Goal: Task Accomplishment & Management: Use online tool/utility

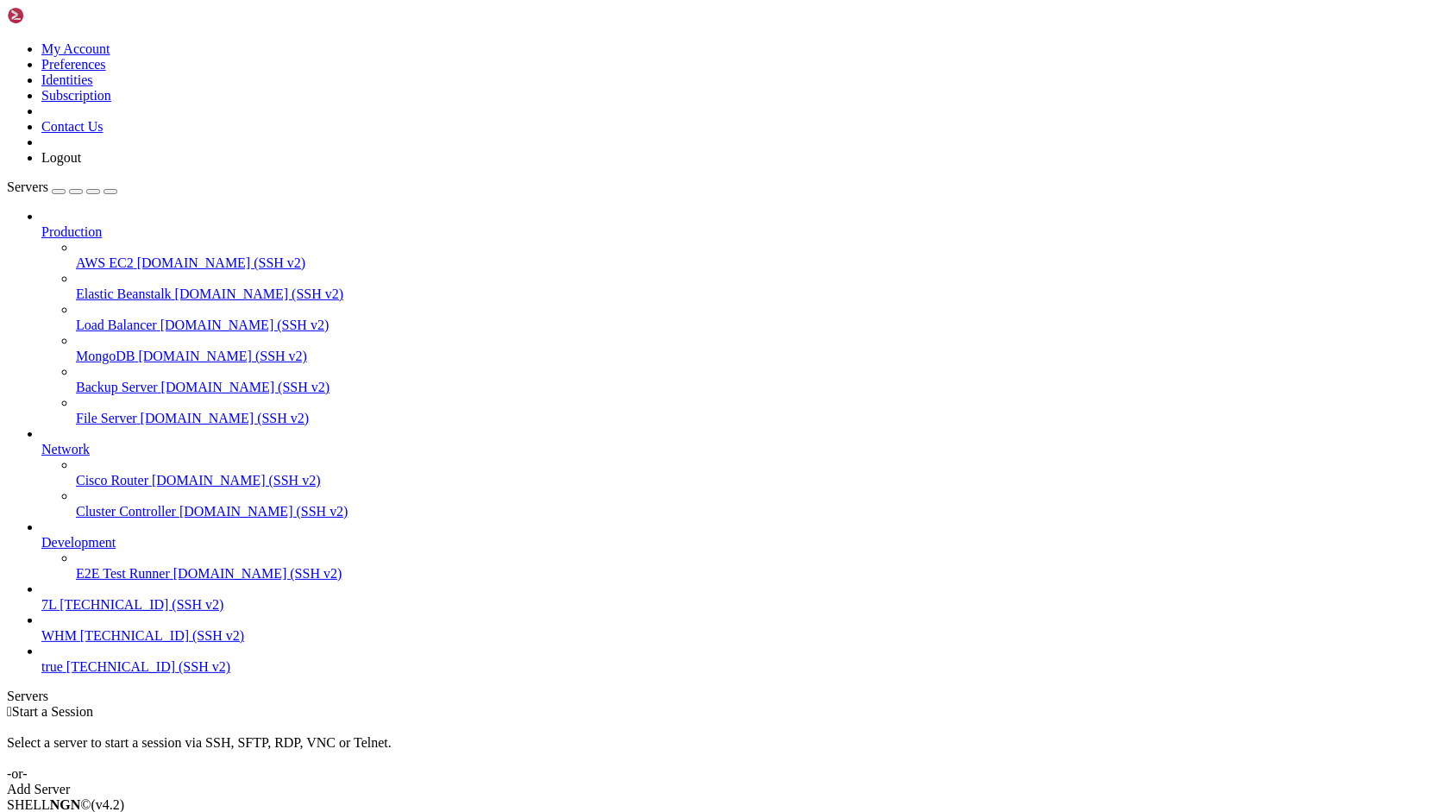
click at [81, 611] on span "[TECHNICAL_ID] (SSH v2)" at bounding box center [142, 604] width 164 height 15
click at [7, 41] on icon at bounding box center [7, 41] width 0 height 0
click at [81, 165] on link "Logout" at bounding box center [61, 157] width 40 height 15
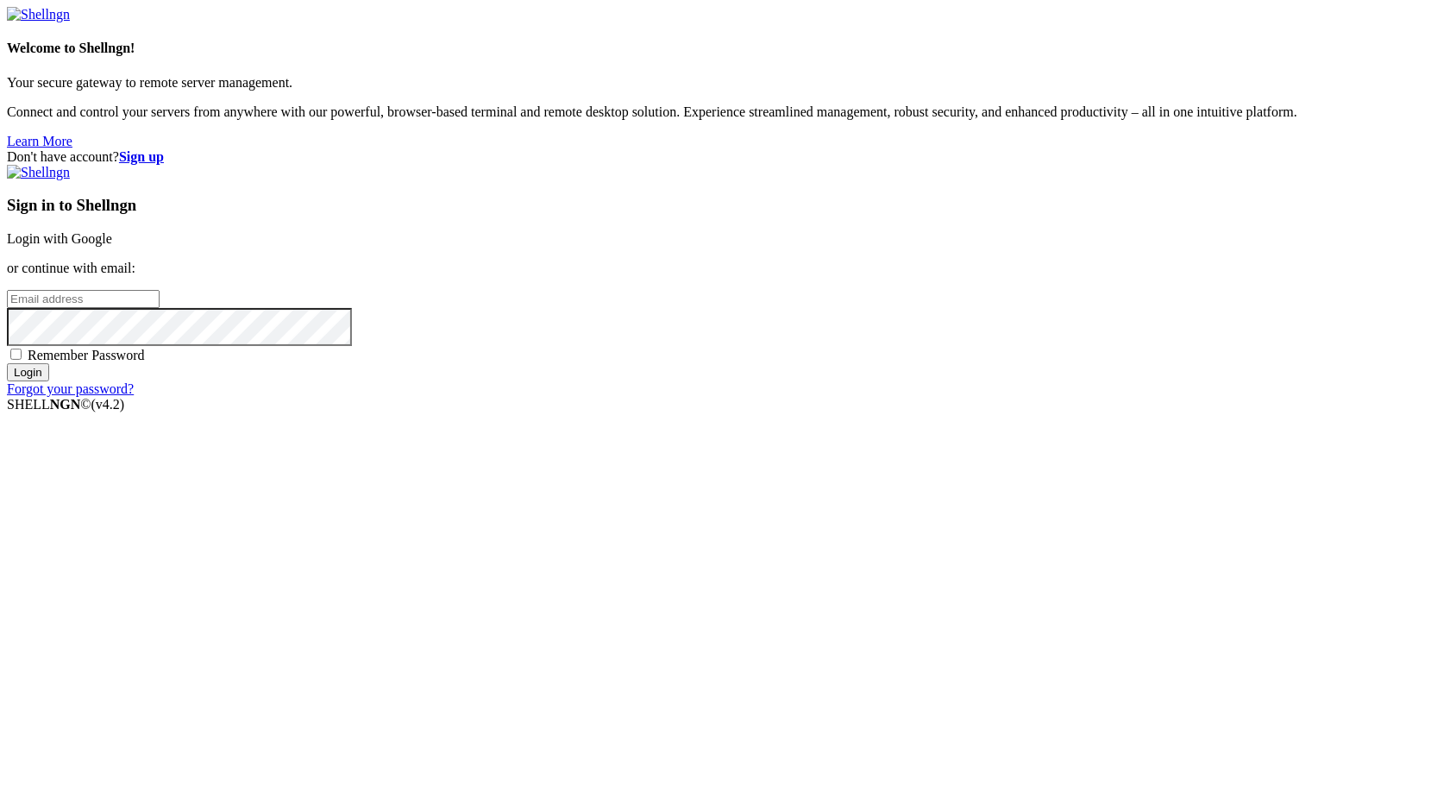
type input "root"
click at [112, 246] on link "Login with Google" at bounding box center [59, 238] width 105 height 15
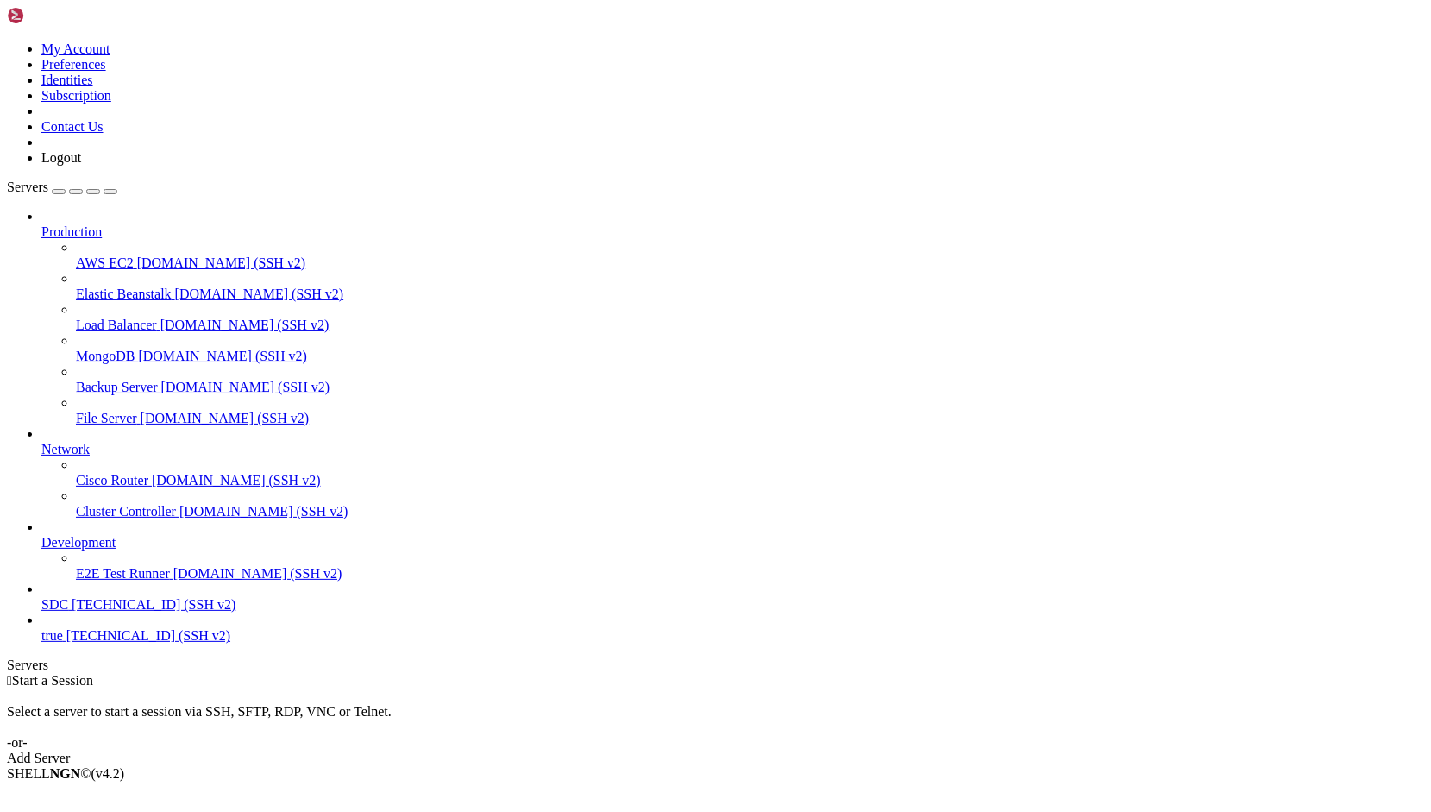
click at [68, 611] on span "SDC" at bounding box center [54, 604] width 27 height 15
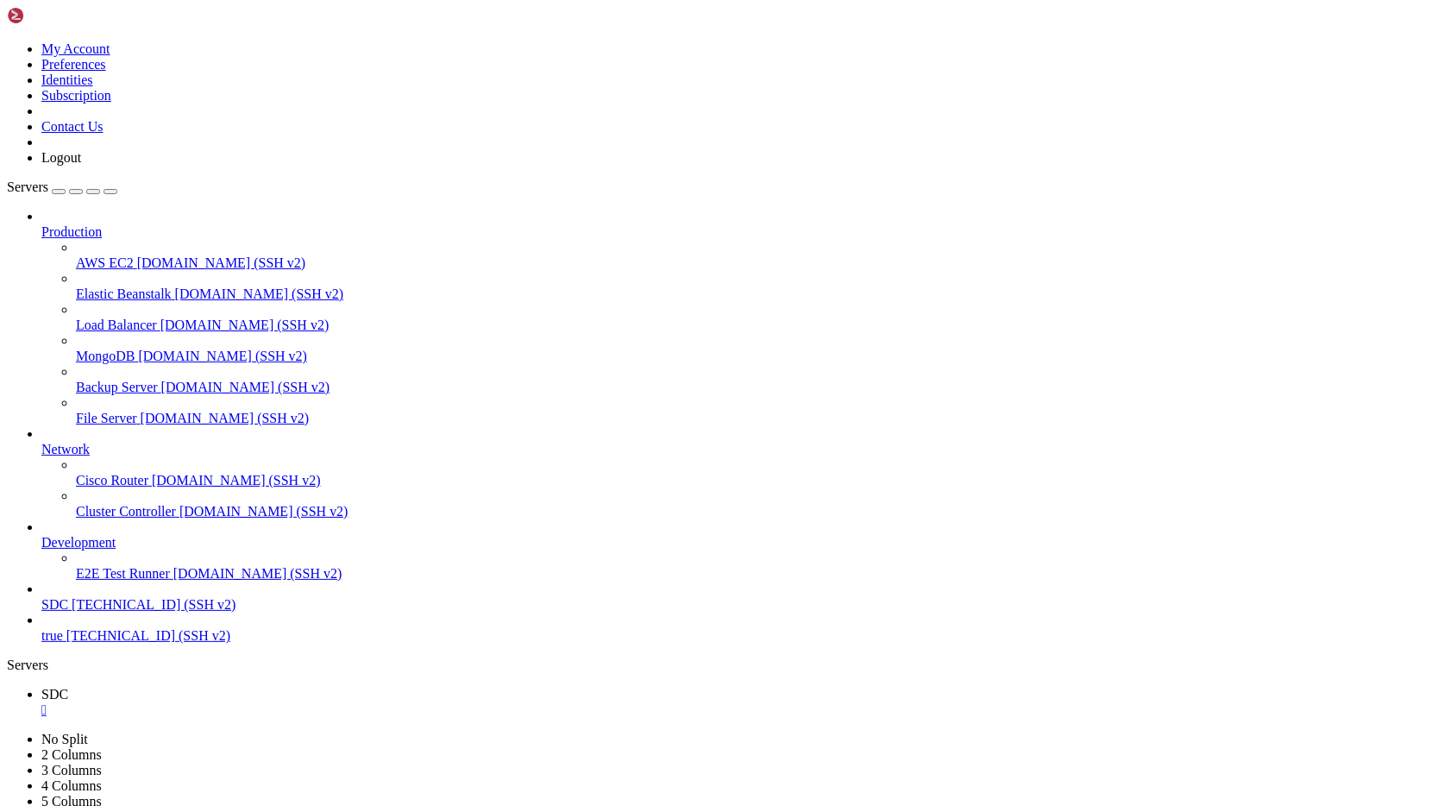
scroll to position [15, 0]
click at [281, 686] on link "SDC " at bounding box center [732, 701] width 1382 height 31
click at [282, 702] on div "" at bounding box center [732, 710] width 1382 height 16
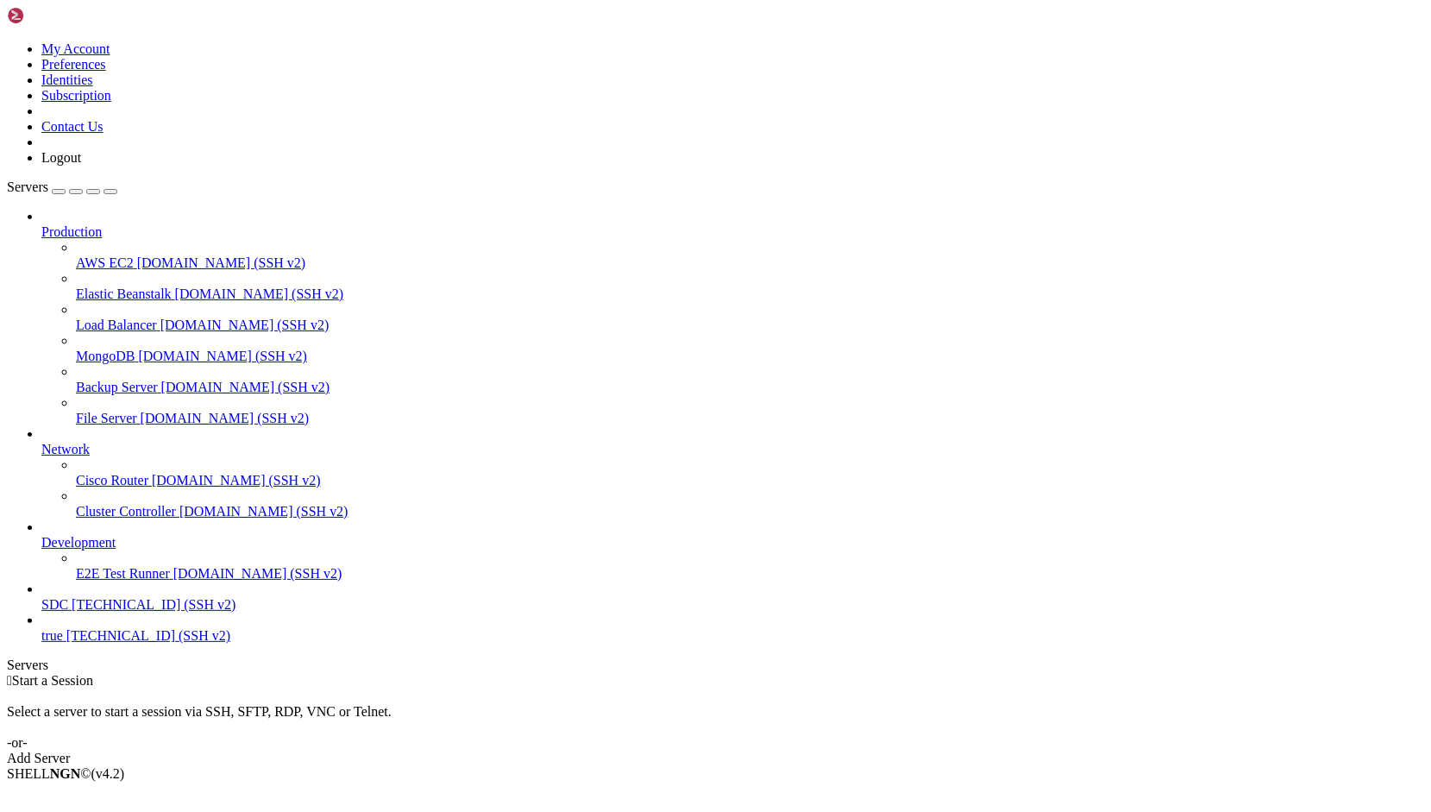
click at [41, 597] on icon at bounding box center [41, 597] width 0 height 0
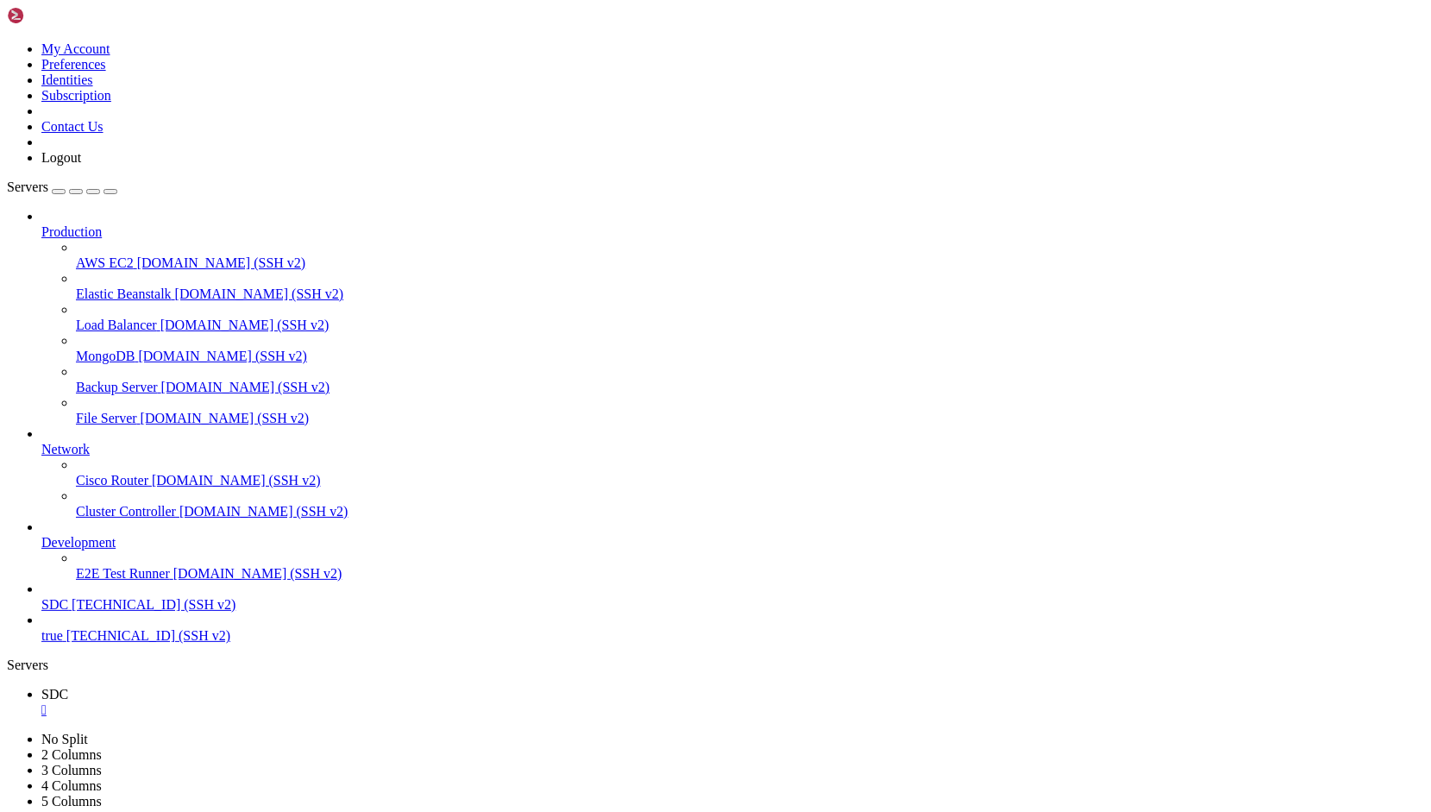
scroll to position [0, 0]
drag, startPoint x: 612, startPoint y: 1516, endPoint x: 465, endPoint y: 1518, distance: 147.5
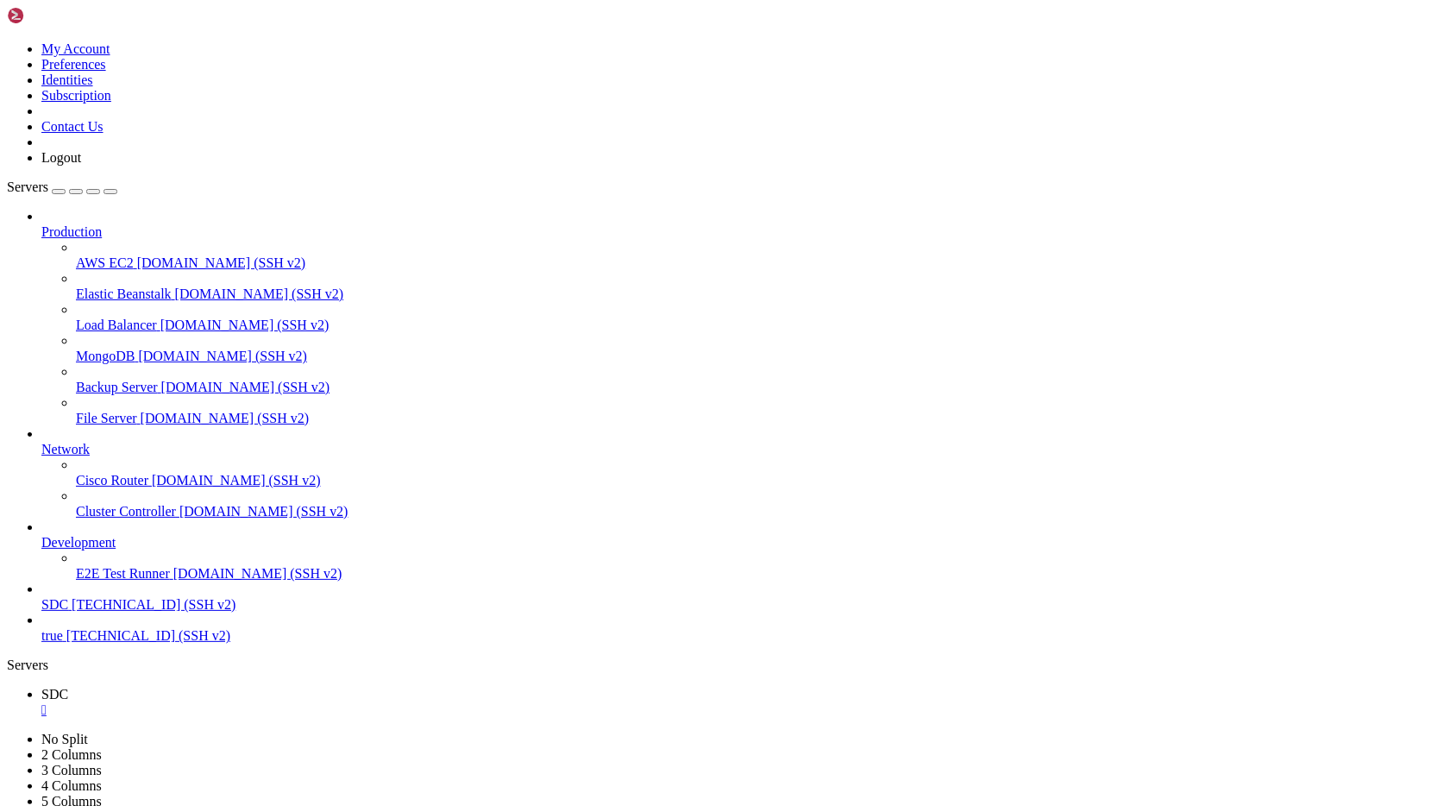
copy x-row "[DOMAIN_NAME]"
drag, startPoint x: 466, startPoint y: 1518, endPoint x: 613, endPoint y: 1520, distance: 147.5
copy x-row "[DOMAIN_NAME]"
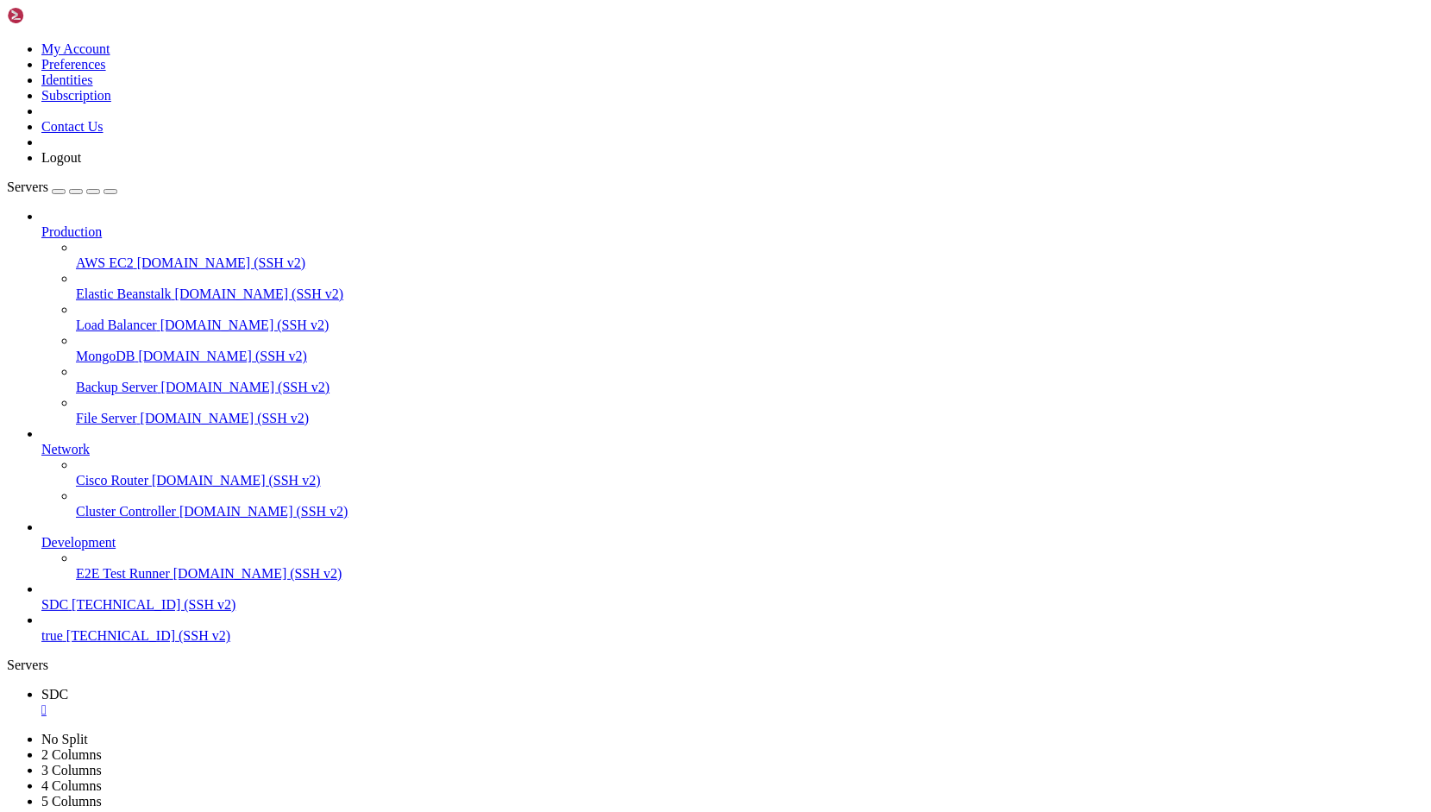
drag, startPoint x: 612, startPoint y: 1473, endPoint x: 436, endPoint y: 1359, distance: 209.6
